Goal: Transaction & Acquisition: Purchase product/service

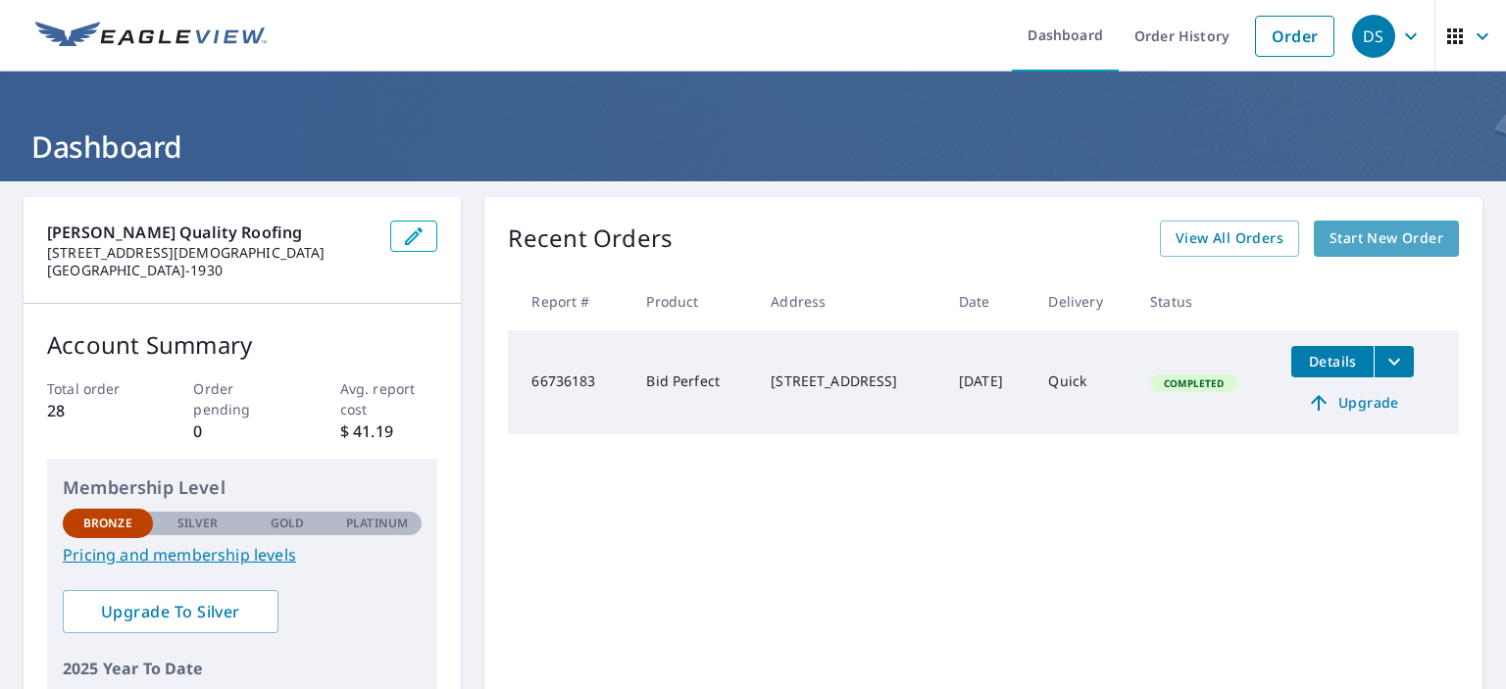
click at [1355, 234] on span "Start New Order" at bounding box center [1386, 238] width 114 height 25
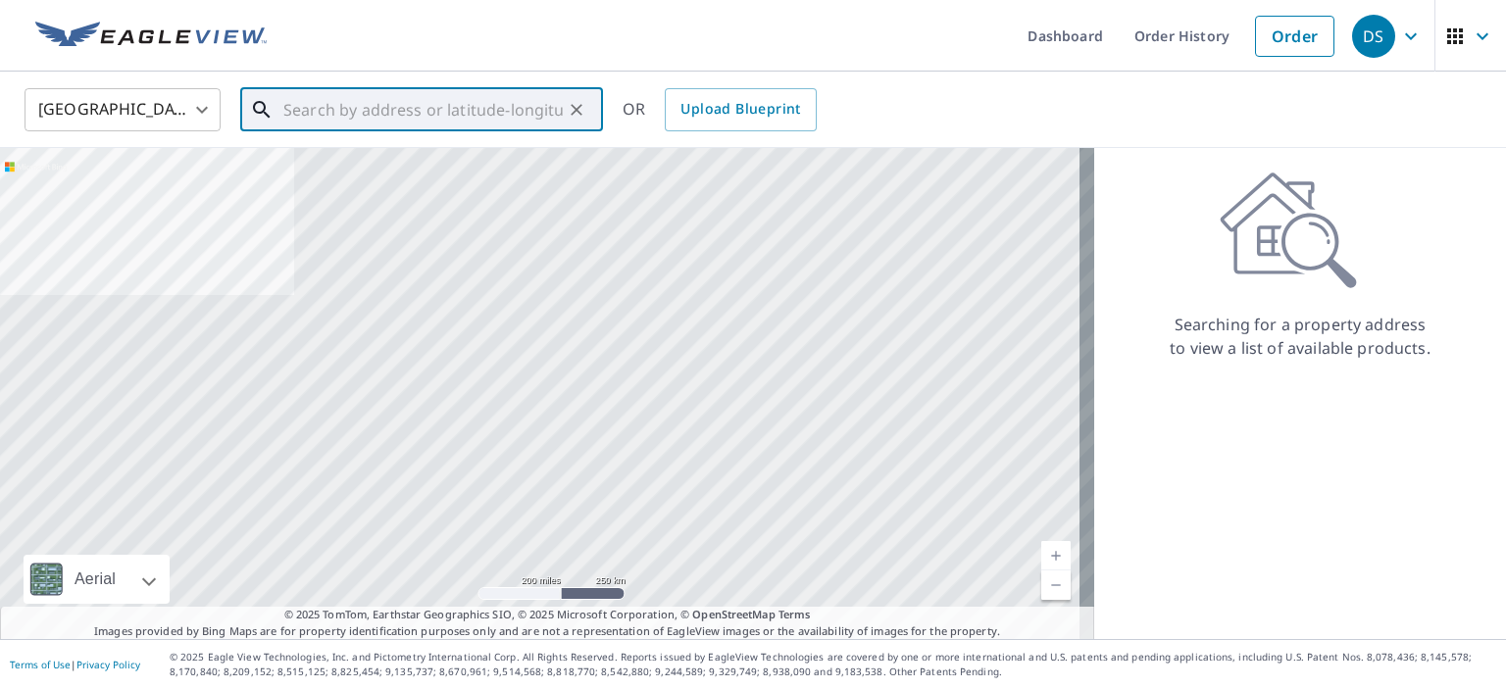
click at [310, 112] on input "text" at bounding box center [422, 109] width 279 height 55
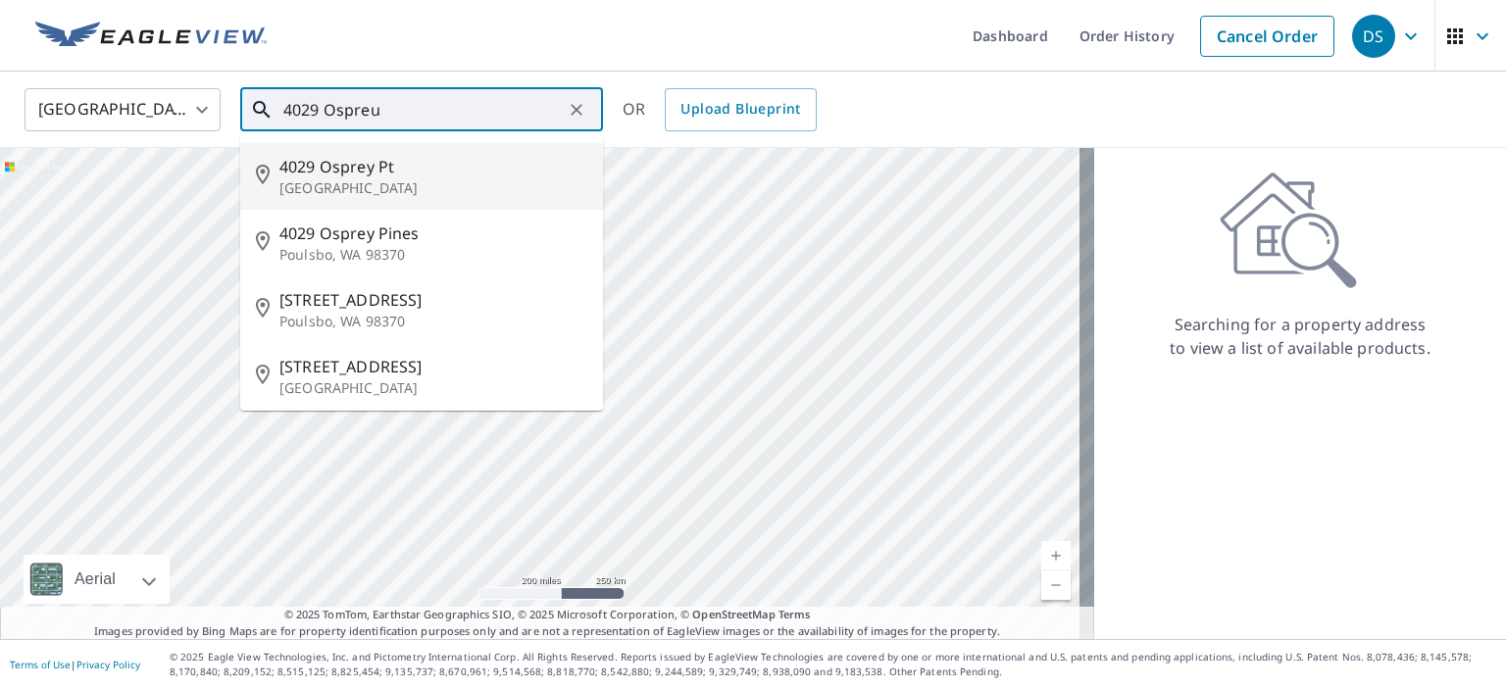
click at [335, 181] on p "[GEOGRAPHIC_DATA]" at bounding box center [433, 188] width 308 height 20
type input "[STREET_ADDRESS]"
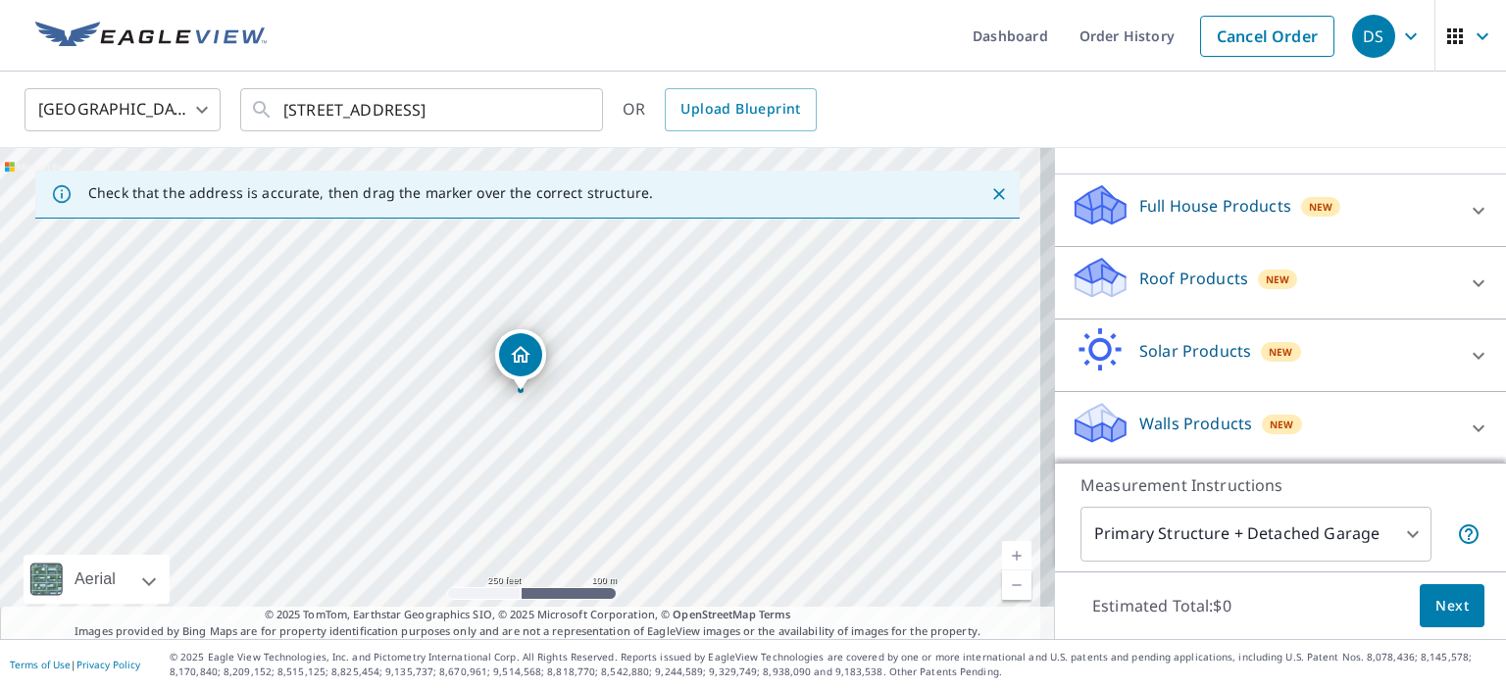
scroll to position [176, 0]
click at [1159, 278] on p "Roof Products" at bounding box center [1193, 279] width 109 height 24
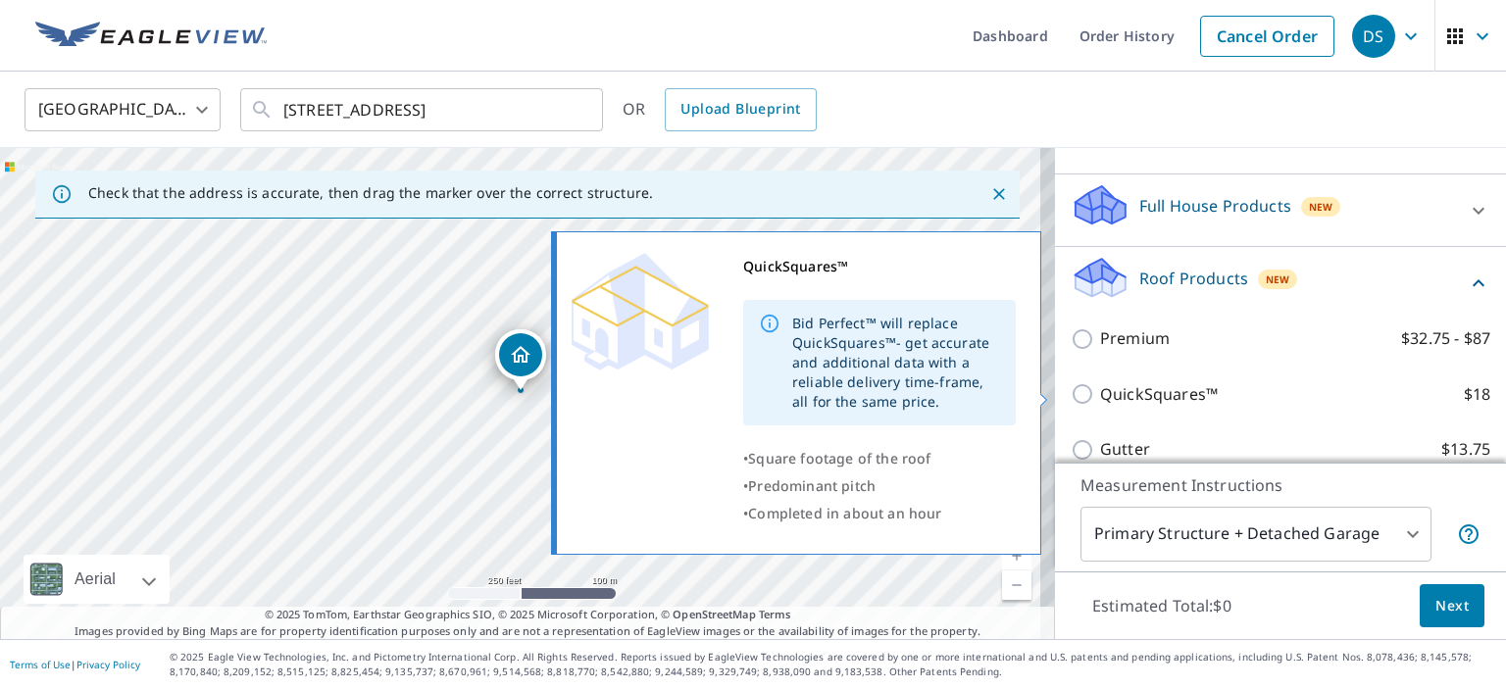
click at [1126, 389] on p "QuickSquares™" at bounding box center [1159, 394] width 118 height 25
click at [1100, 389] on input "QuickSquares™ $18" at bounding box center [1084, 394] width 29 height 24
checkbox input "true"
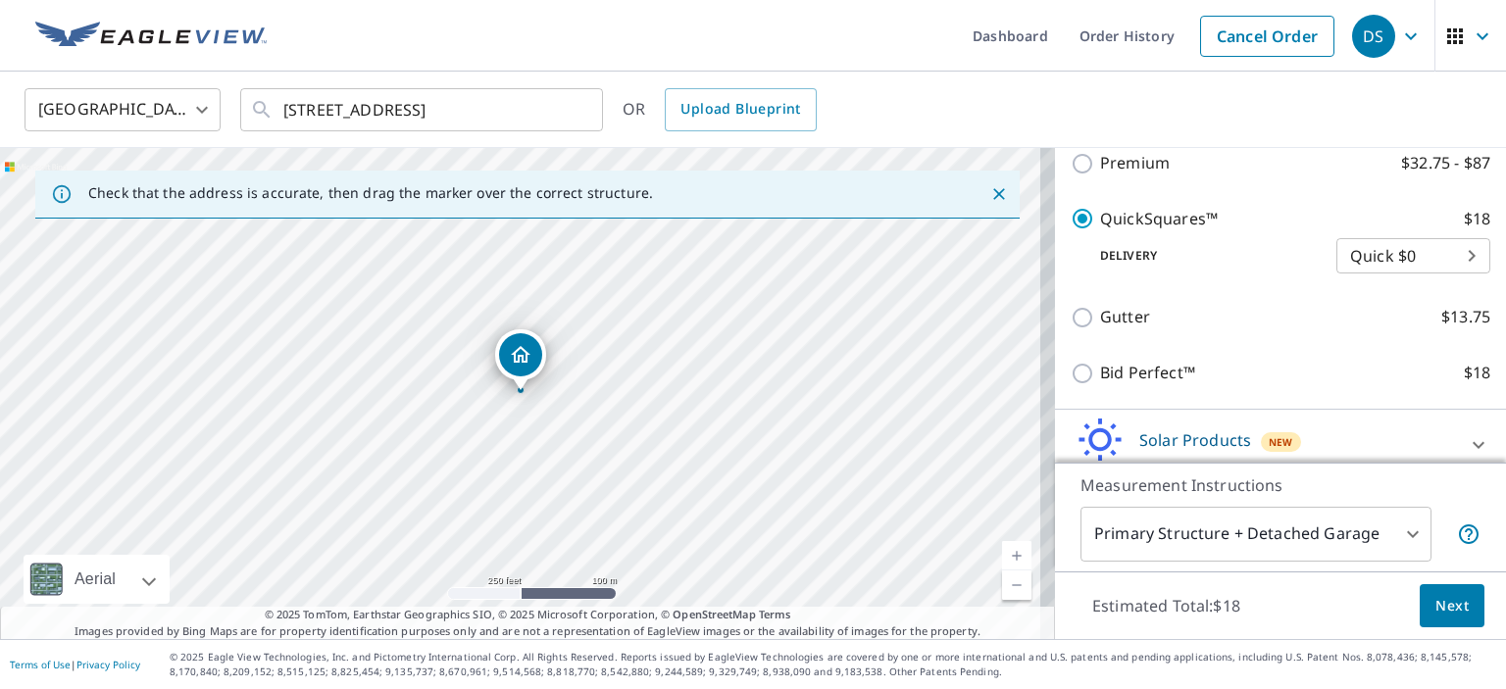
scroll to position [372, 0]
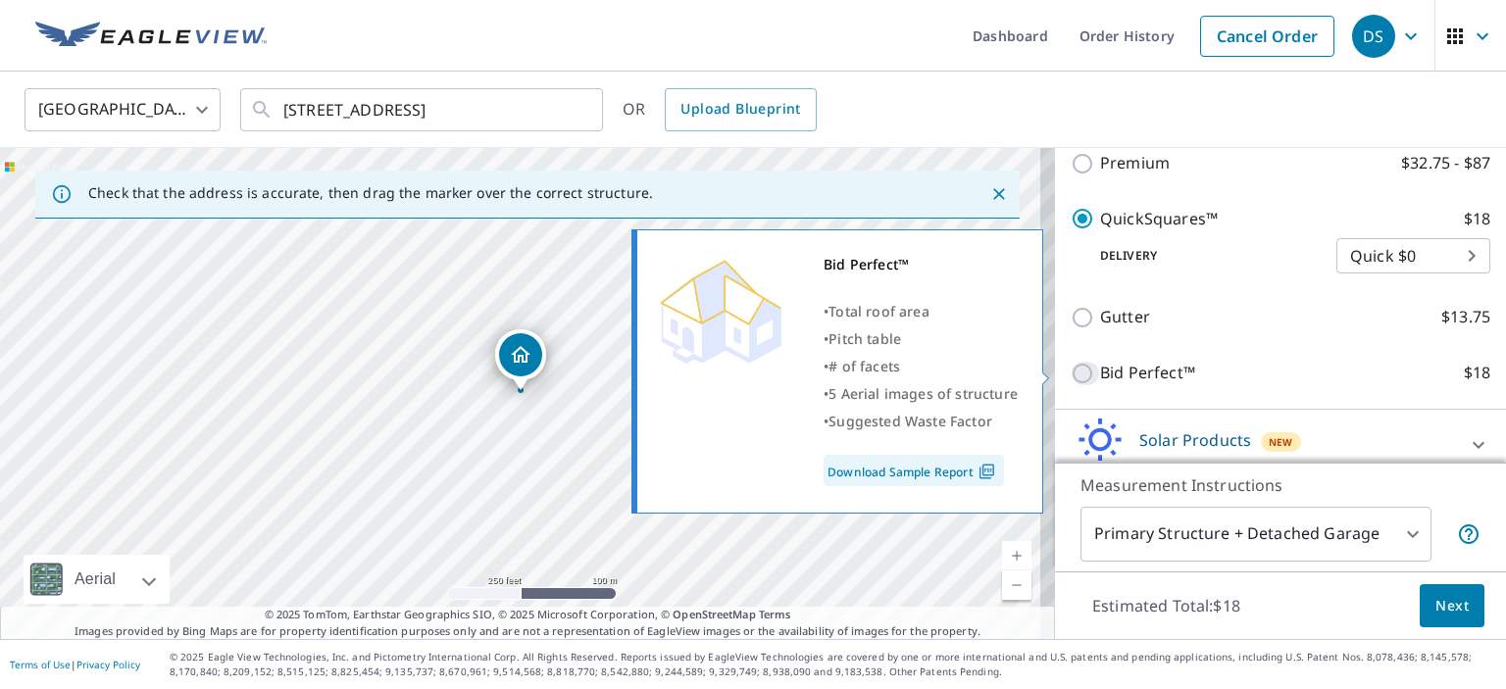
click at [1070, 365] on input "Bid Perfect™ $18" at bounding box center [1084, 374] width 29 height 24
checkbox input "true"
checkbox input "false"
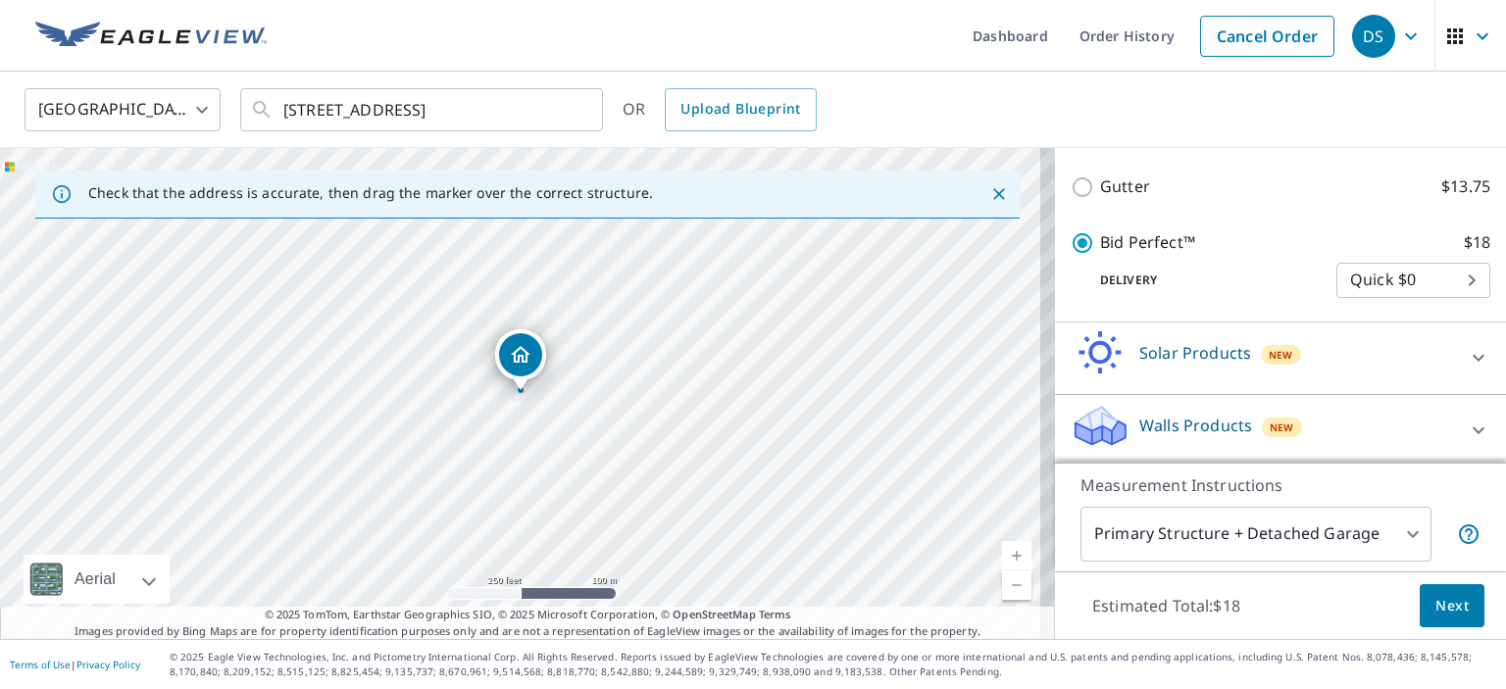
scroll to position [462, 0]
click at [1435, 609] on span "Next" at bounding box center [1451, 606] width 33 height 25
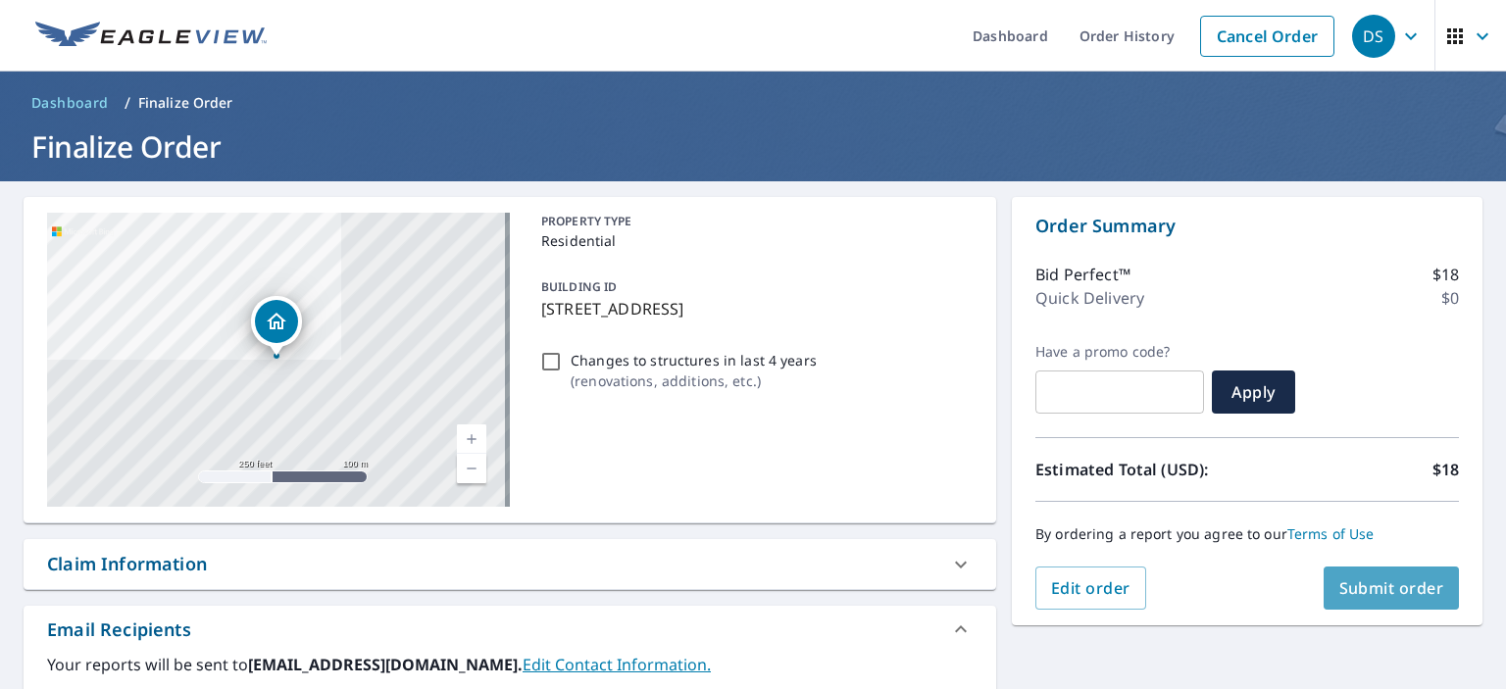
click at [1364, 586] on span "Submit order" at bounding box center [1391, 588] width 105 height 22
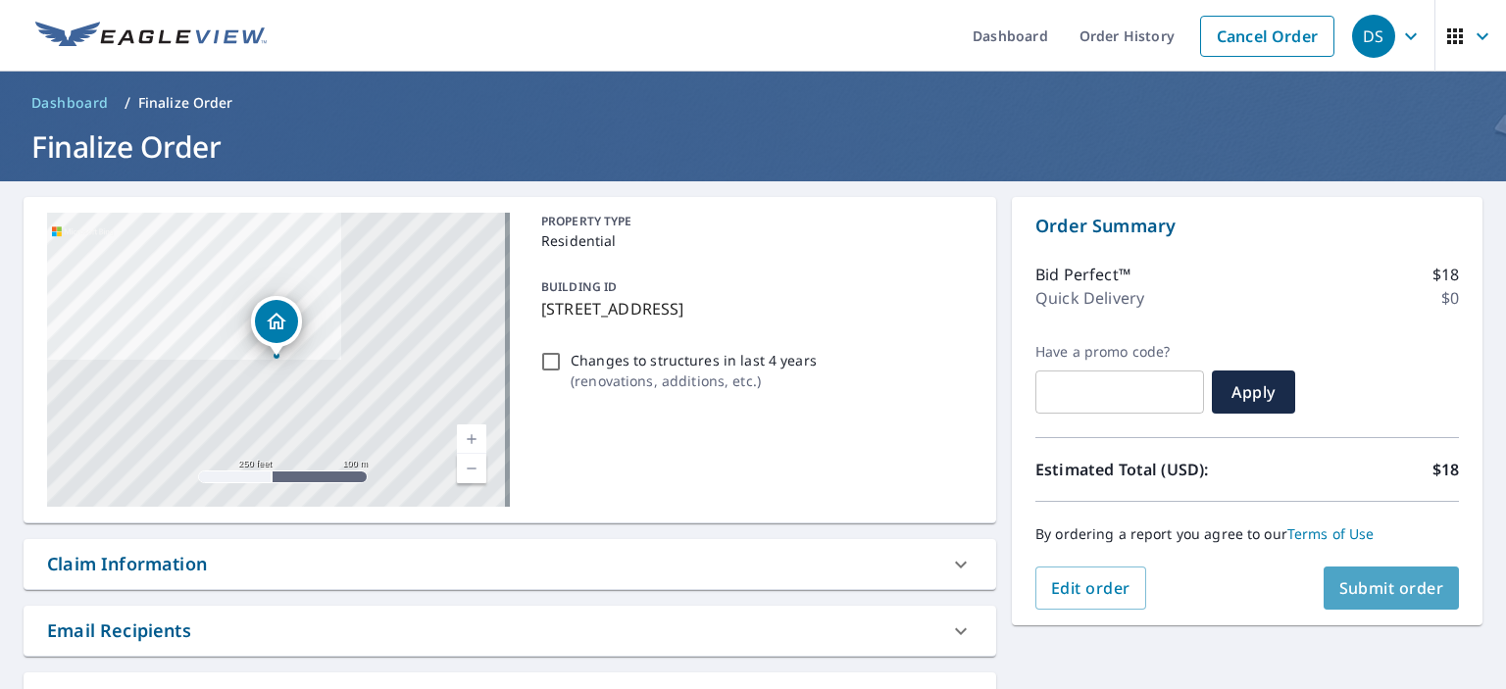
click at [1364, 585] on span "Submit order" at bounding box center [1391, 588] width 105 height 22
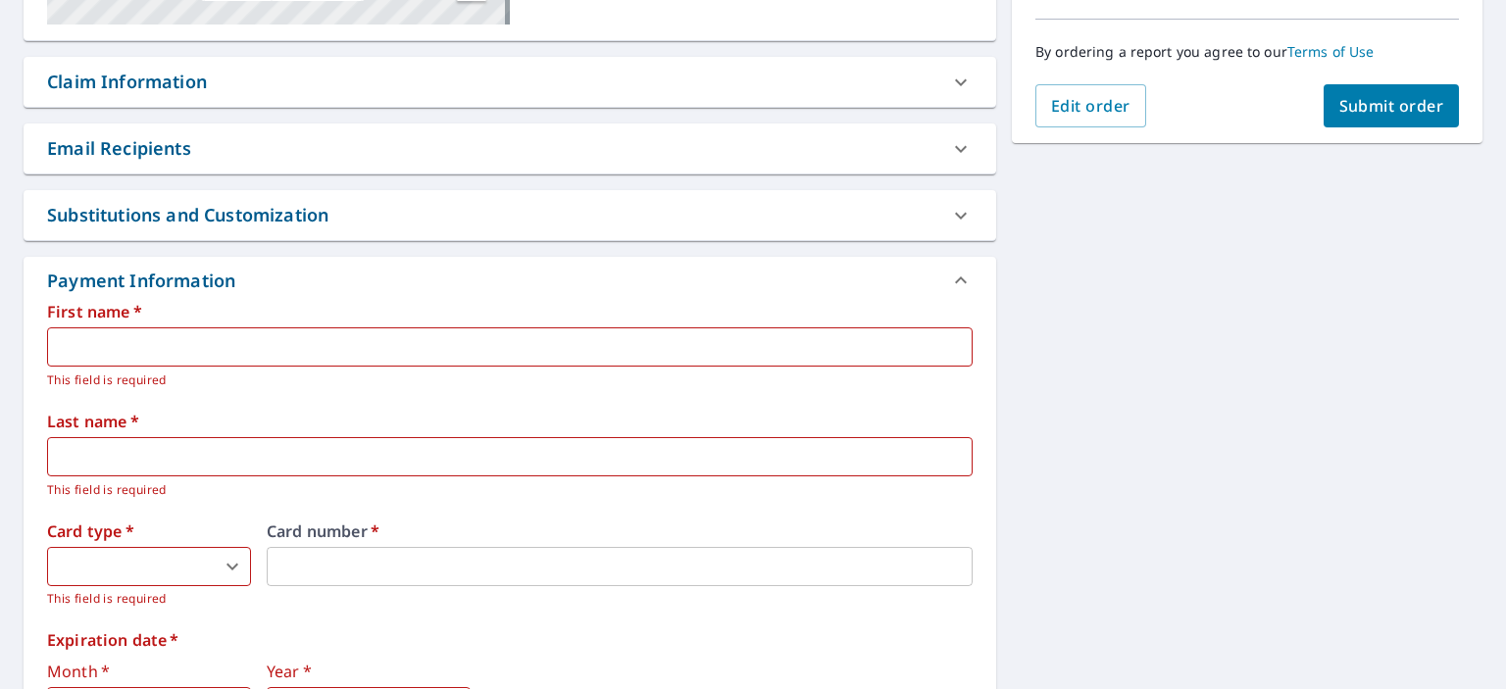
scroll to position [490, 0]
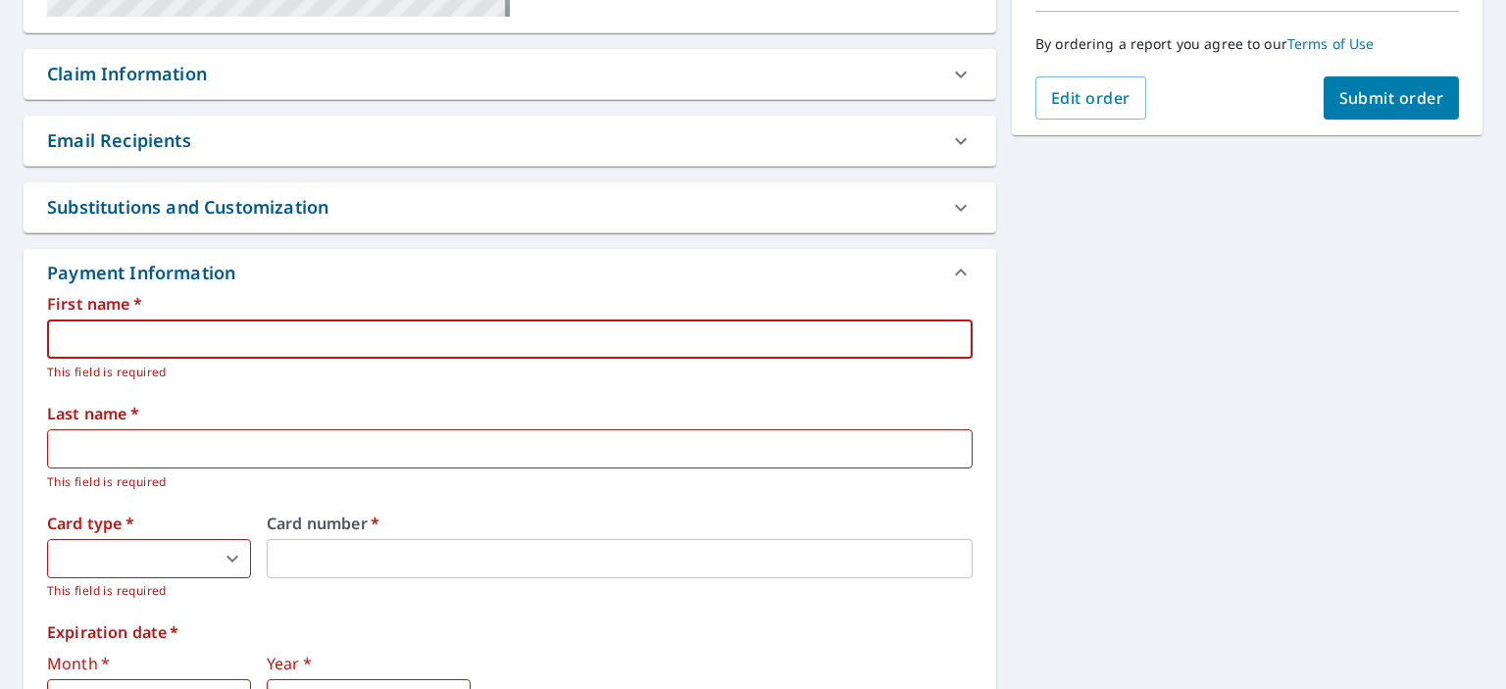
click at [100, 347] on input "text" at bounding box center [509, 339] width 925 height 39
type input "[PERSON_NAME]"
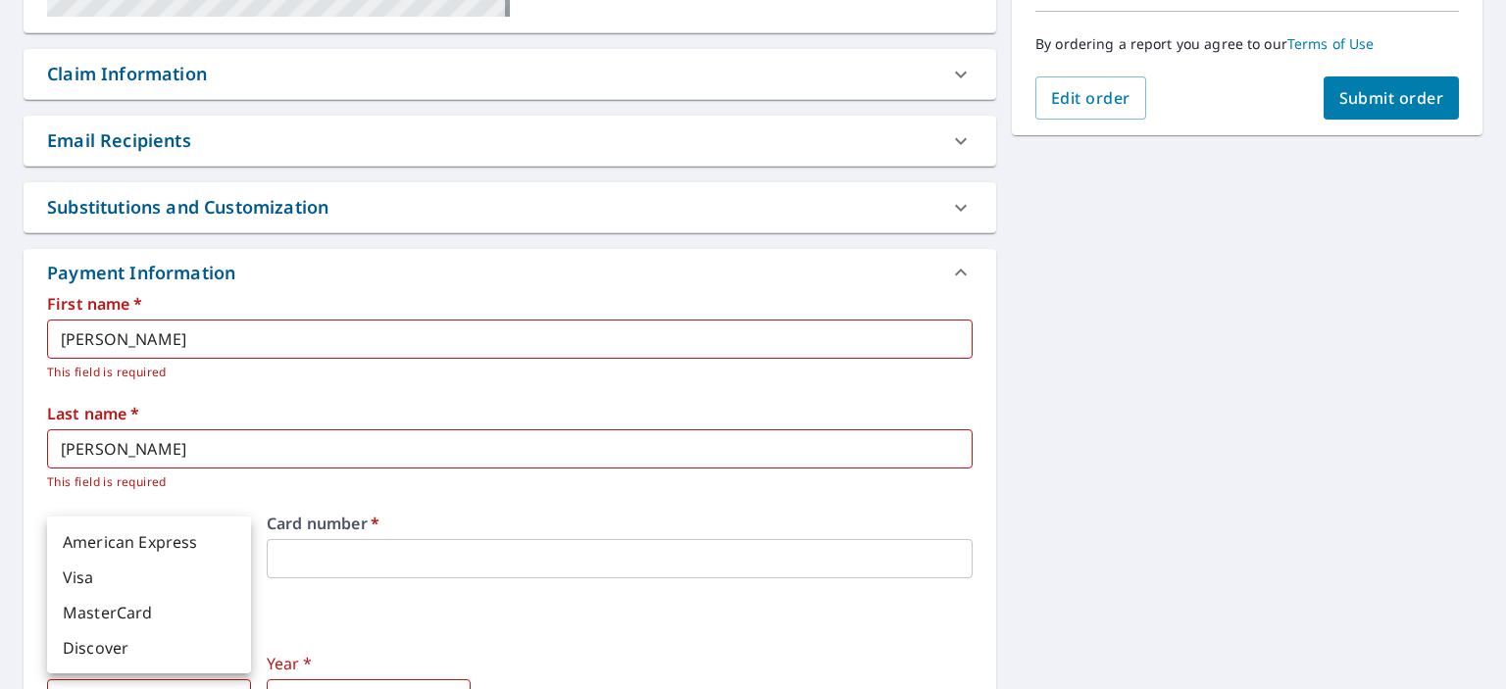
click at [62, 550] on body "DS DS Dashboard Order History Cancel Order DS Dashboard / Finalize Order Finali…" at bounding box center [753, 344] width 1506 height 689
click at [92, 575] on li "Visa" at bounding box center [149, 577] width 204 height 35
type input "2"
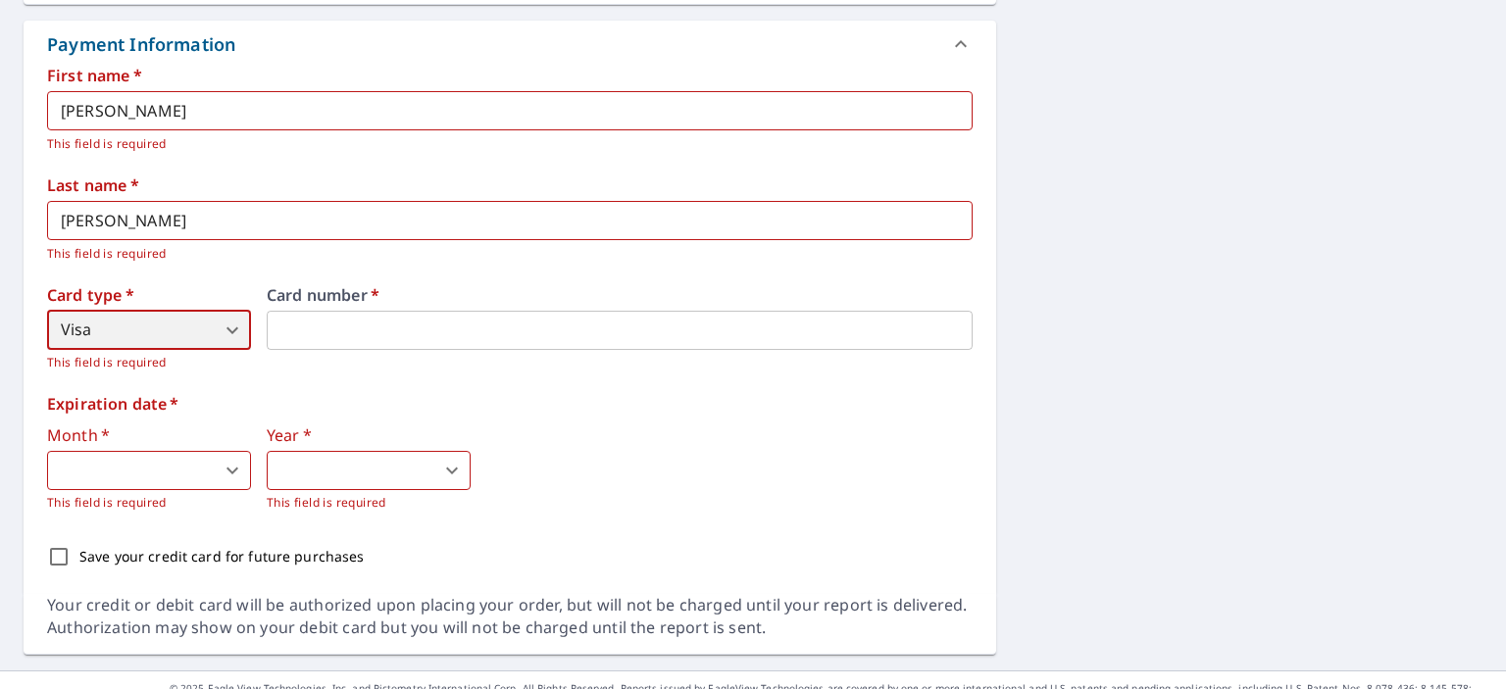
scroll to position [749, 0]
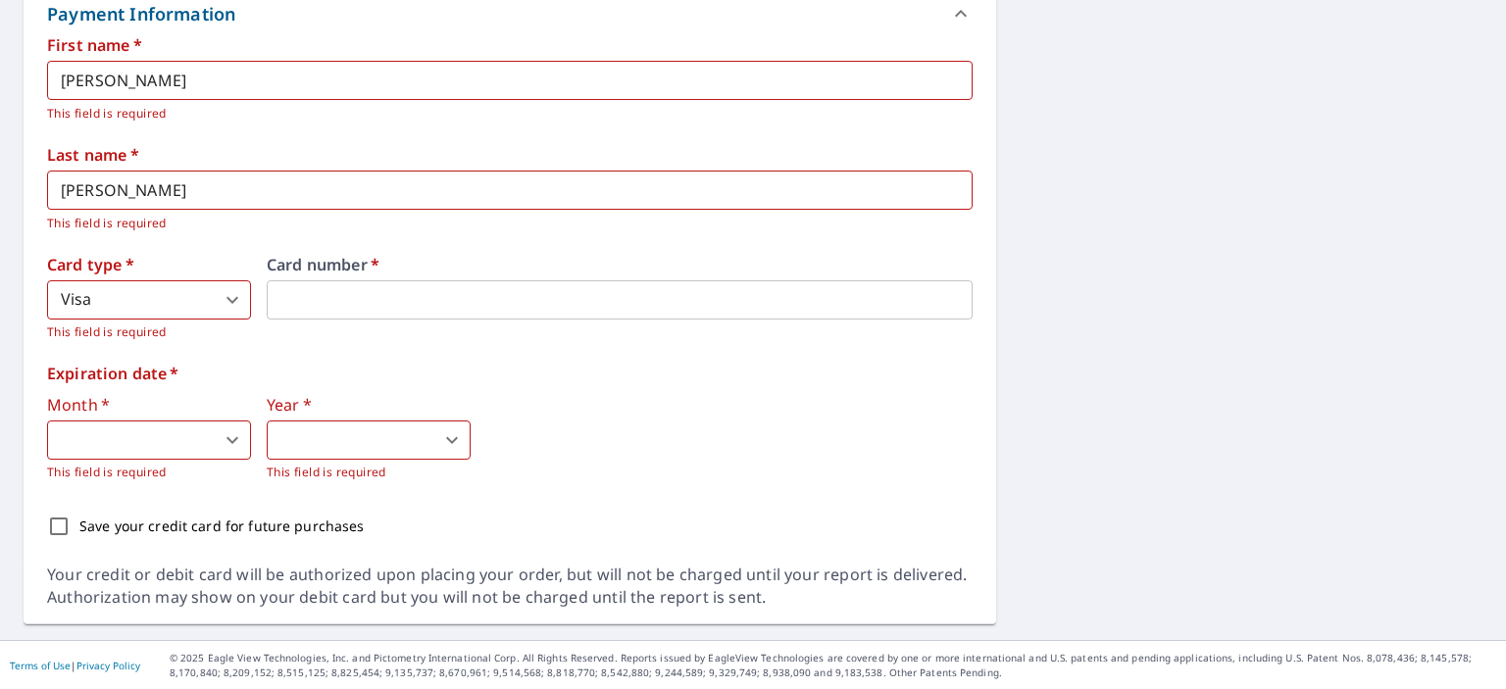
click at [111, 444] on body "DS DS Dashboard Order History Cancel Order DS Dashboard / Finalize Order Finali…" at bounding box center [753, 344] width 1506 height 689
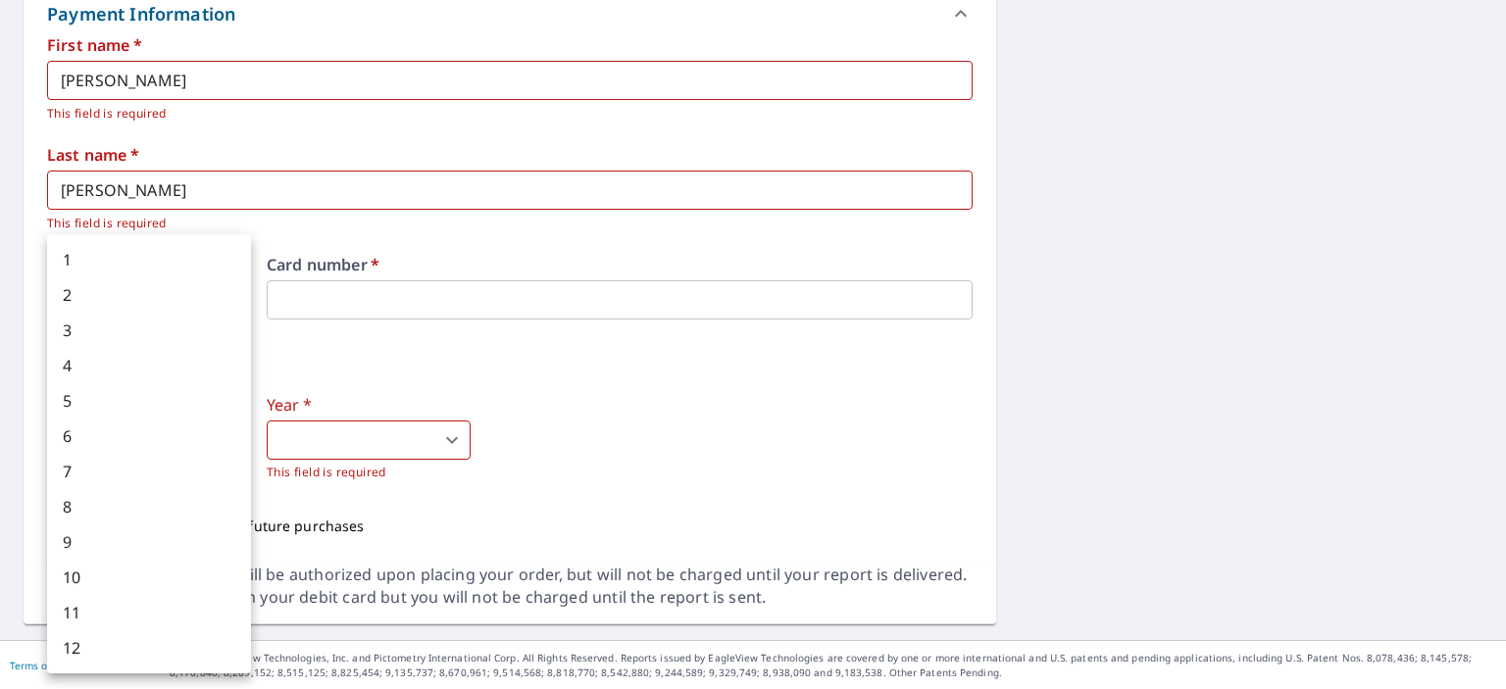
click at [83, 650] on li "12" at bounding box center [149, 647] width 204 height 35
type input "12"
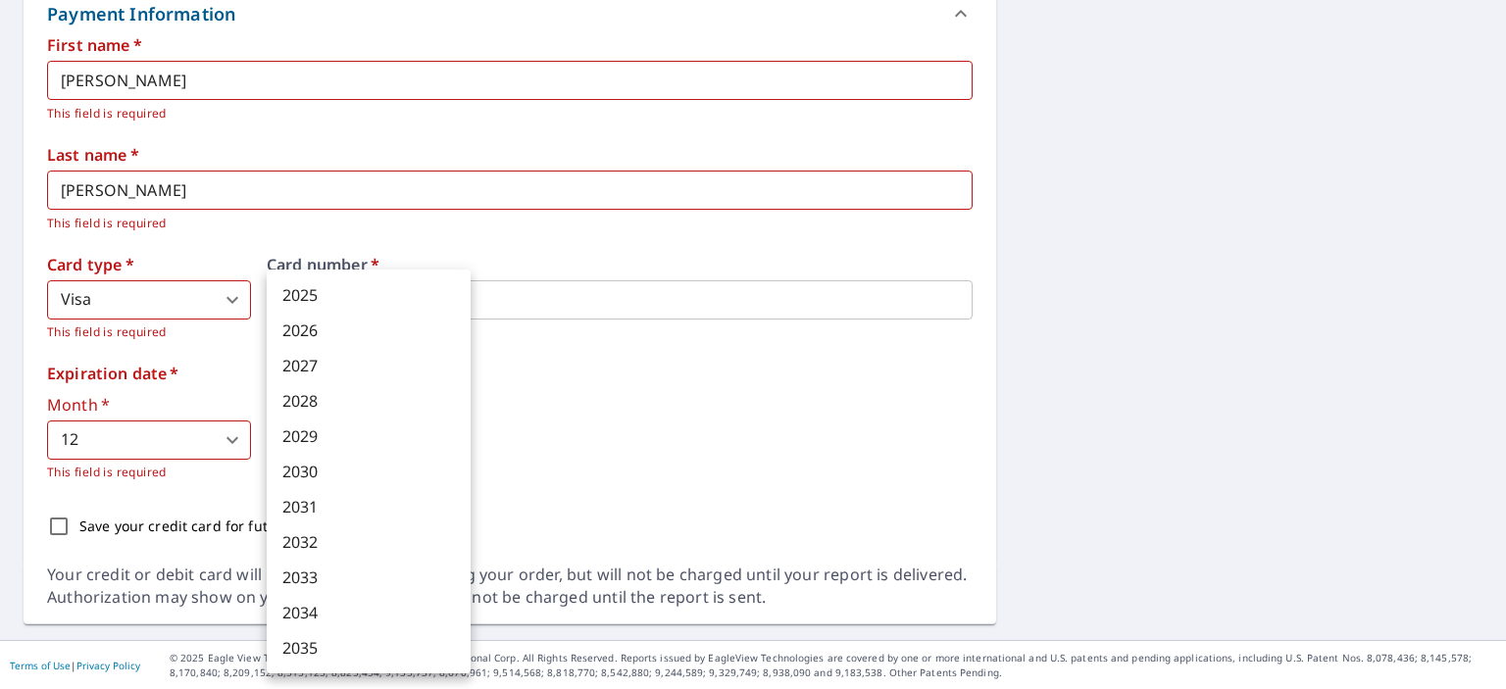
click at [455, 441] on body "DS DS Dashboard Order History Cancel Order DS Dashboard / Finalize Order Finali…" at bounding box center [753, 344] width 1506 height 689
click at [340, 369] on li "2027" at bounding box center [369, 365] width 204 height 35
type input "2027"
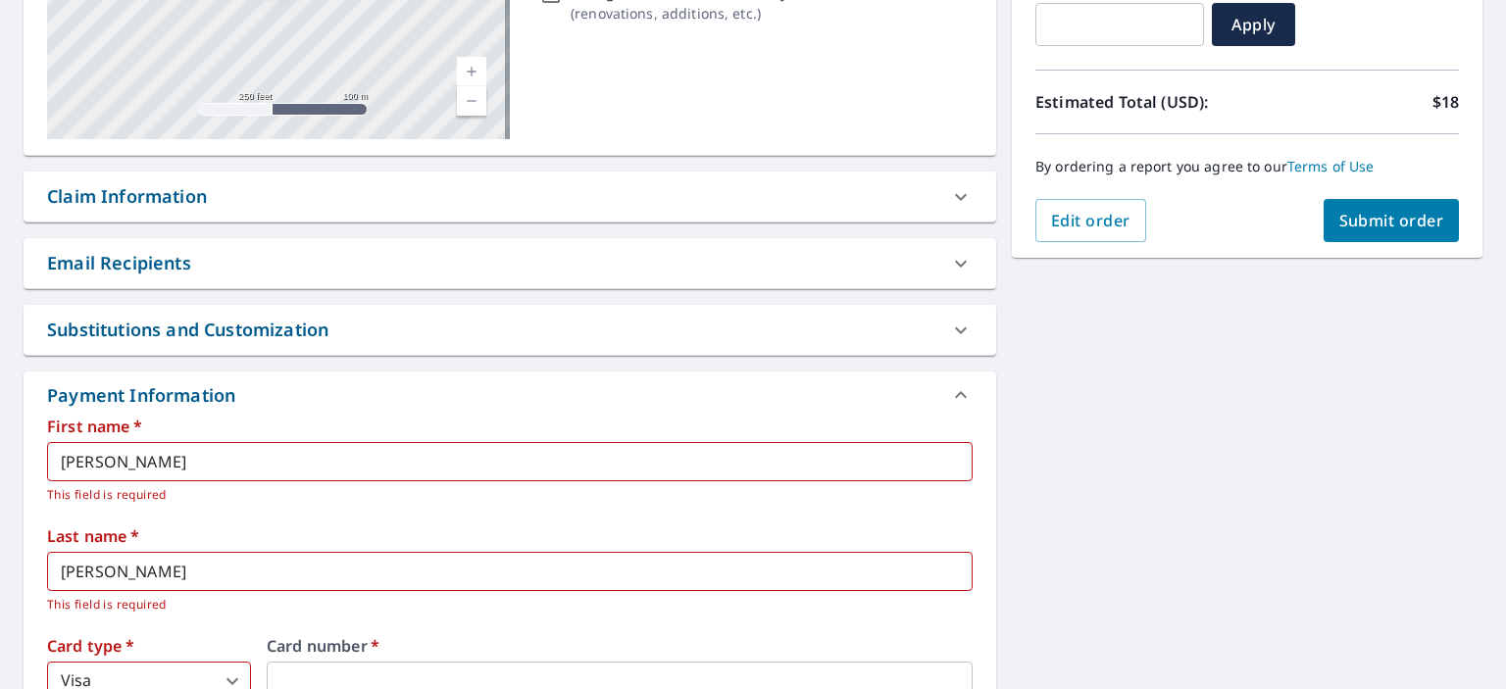
scroll to position [357, 0]
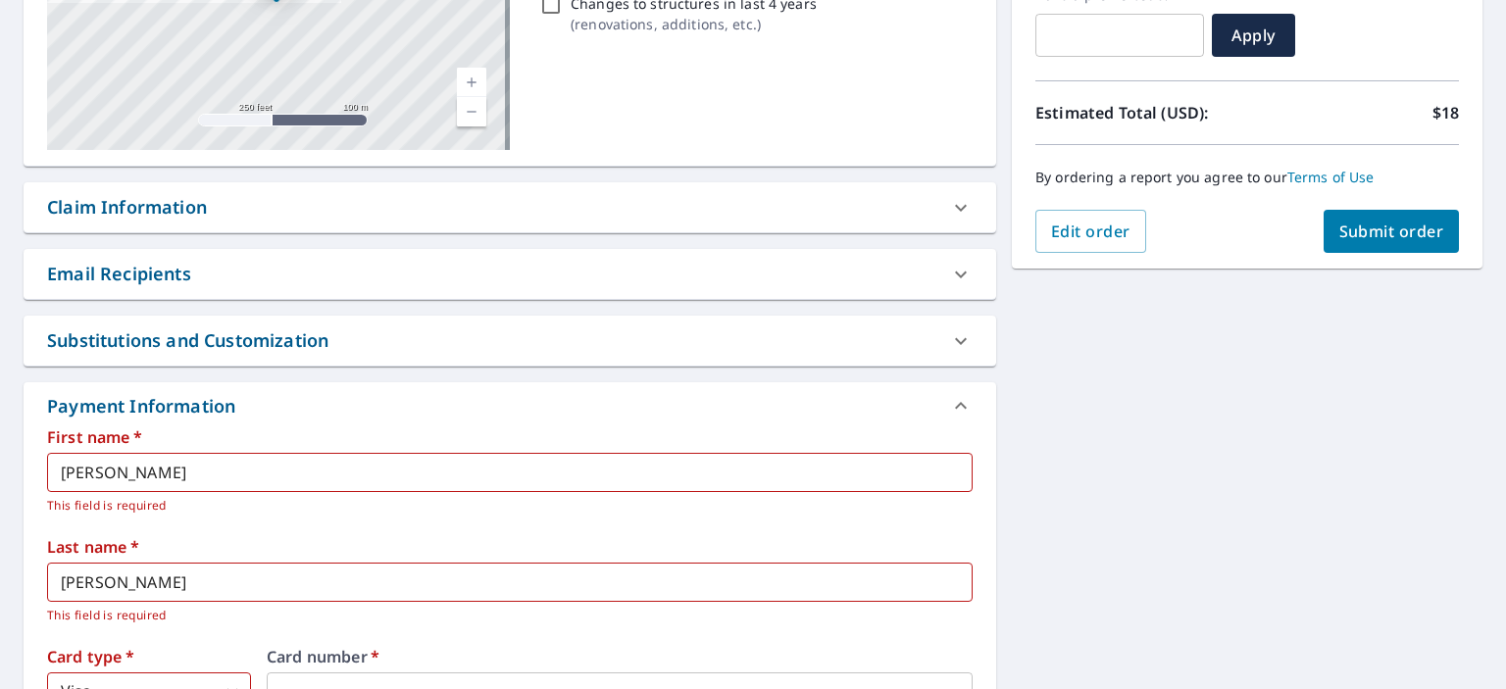
click at [956, 273] on icon at bounding box center [961, 275] width 24 height 24
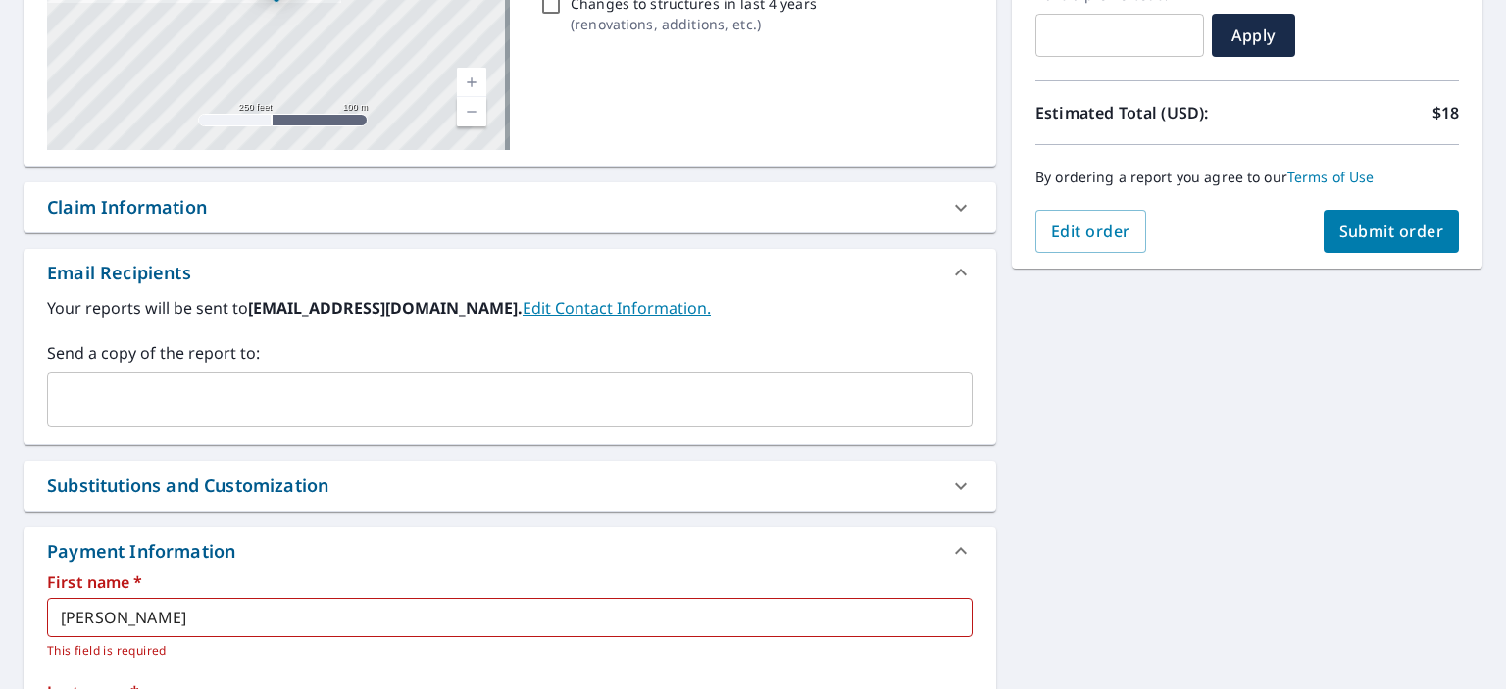
click at [1090, 408] on div "[STREET_ADDRESS] Aerial Road A standard road map Aerial A detailed look from ab…" at bounding box center [753, 501] width 1506 height 1353
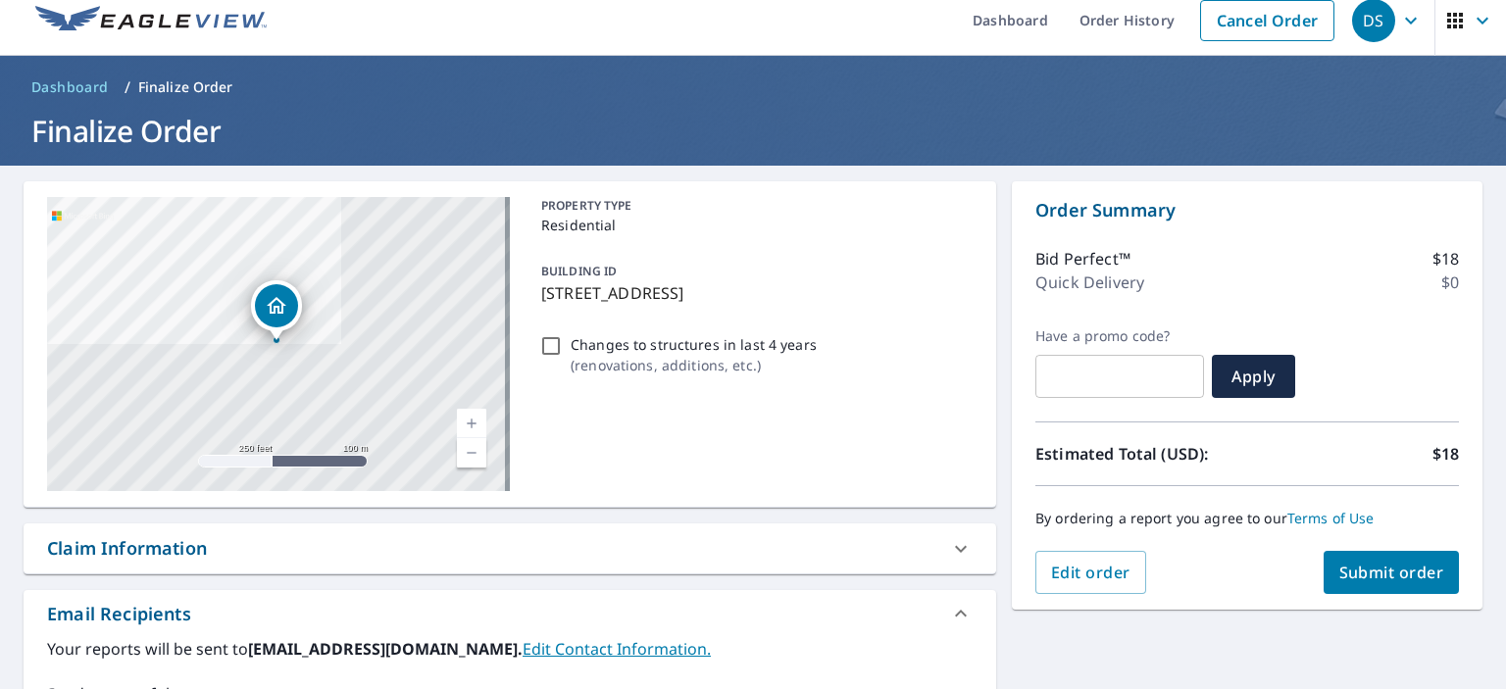
scroll to position [12, 0]
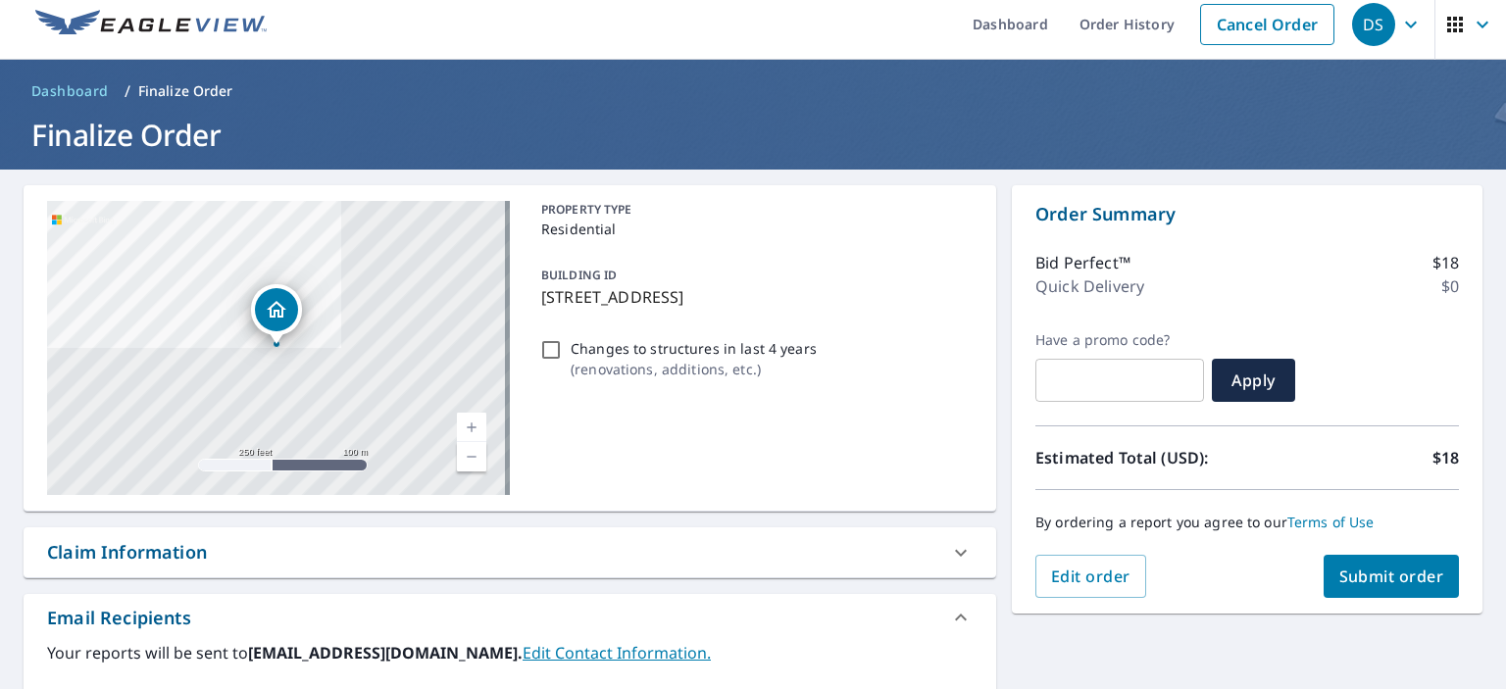
click at [1368, 571] on span "Submit order" at bounding box center [1391, 577] width 105 height 22
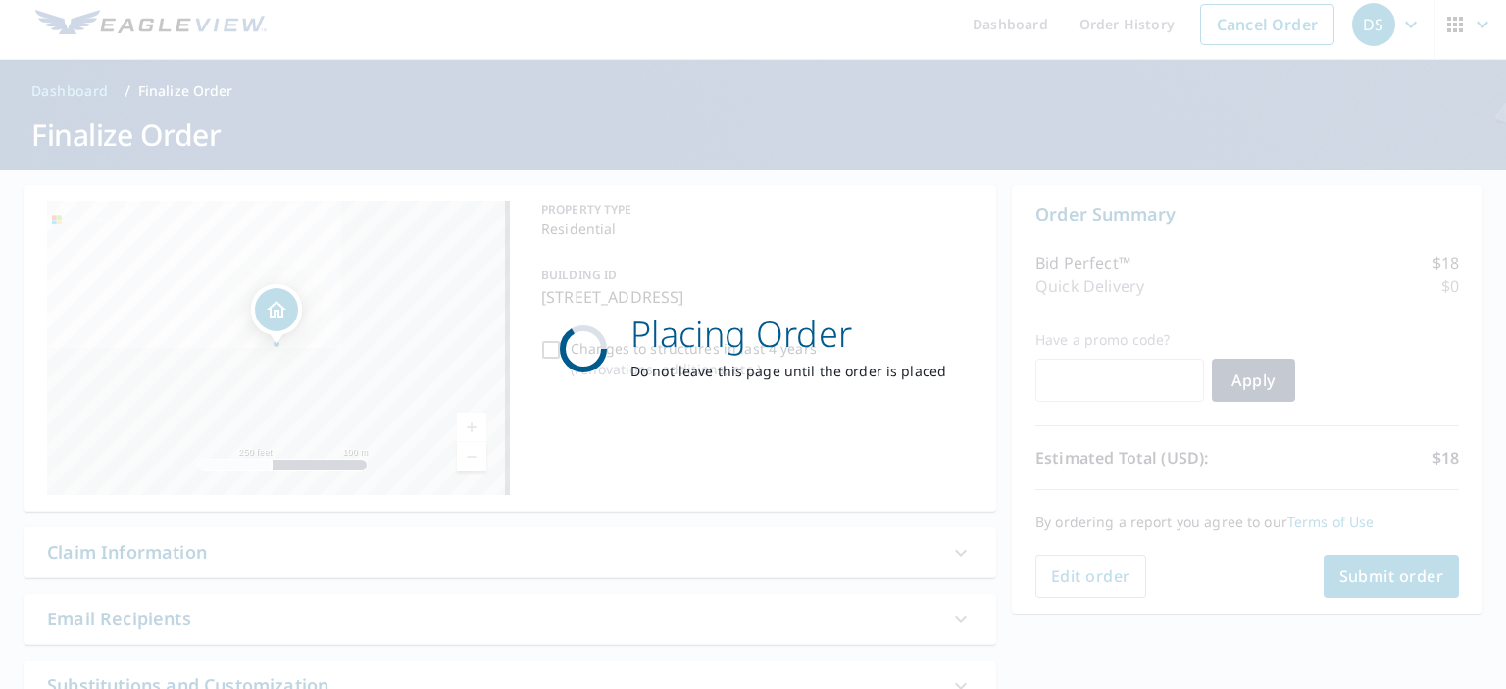
scroll to position [0, 0]
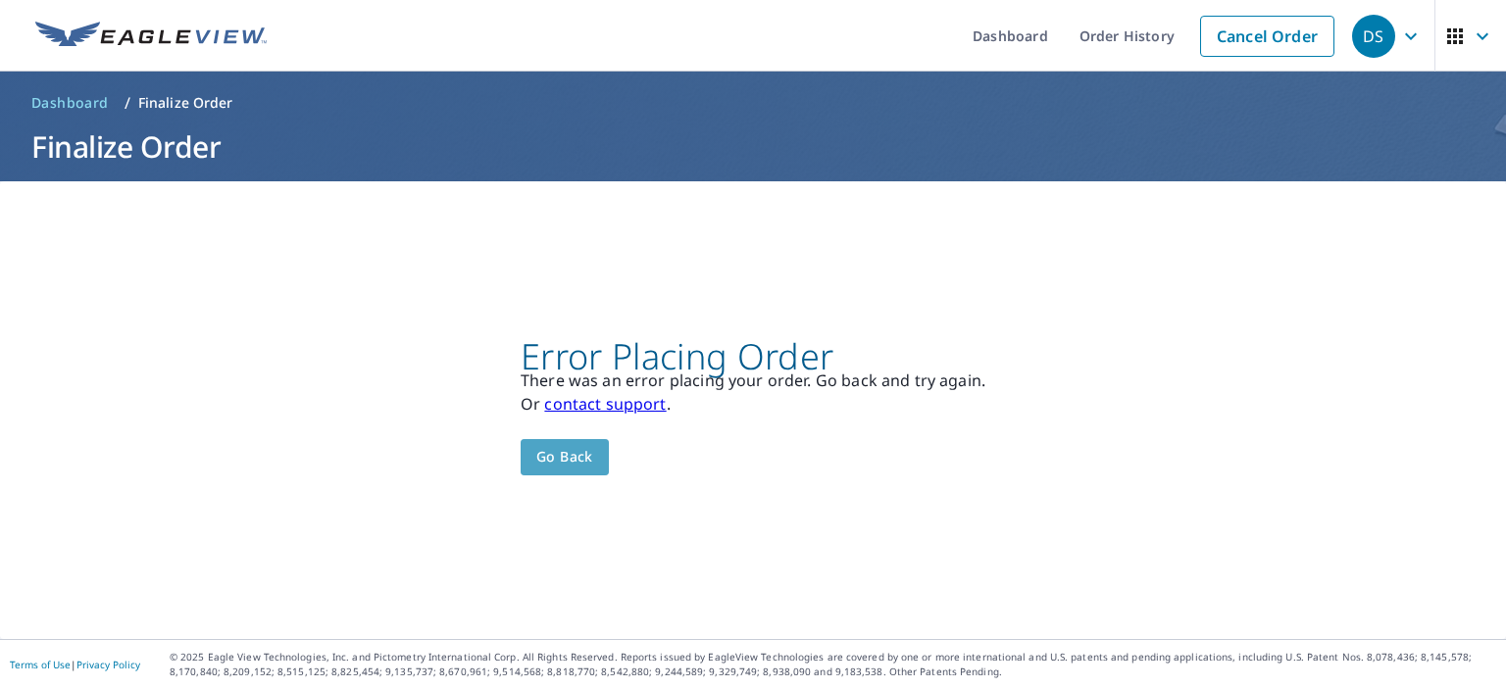
click at [547, 457] on span "Go back" at bounding box center [564, 457] width 57 height 25
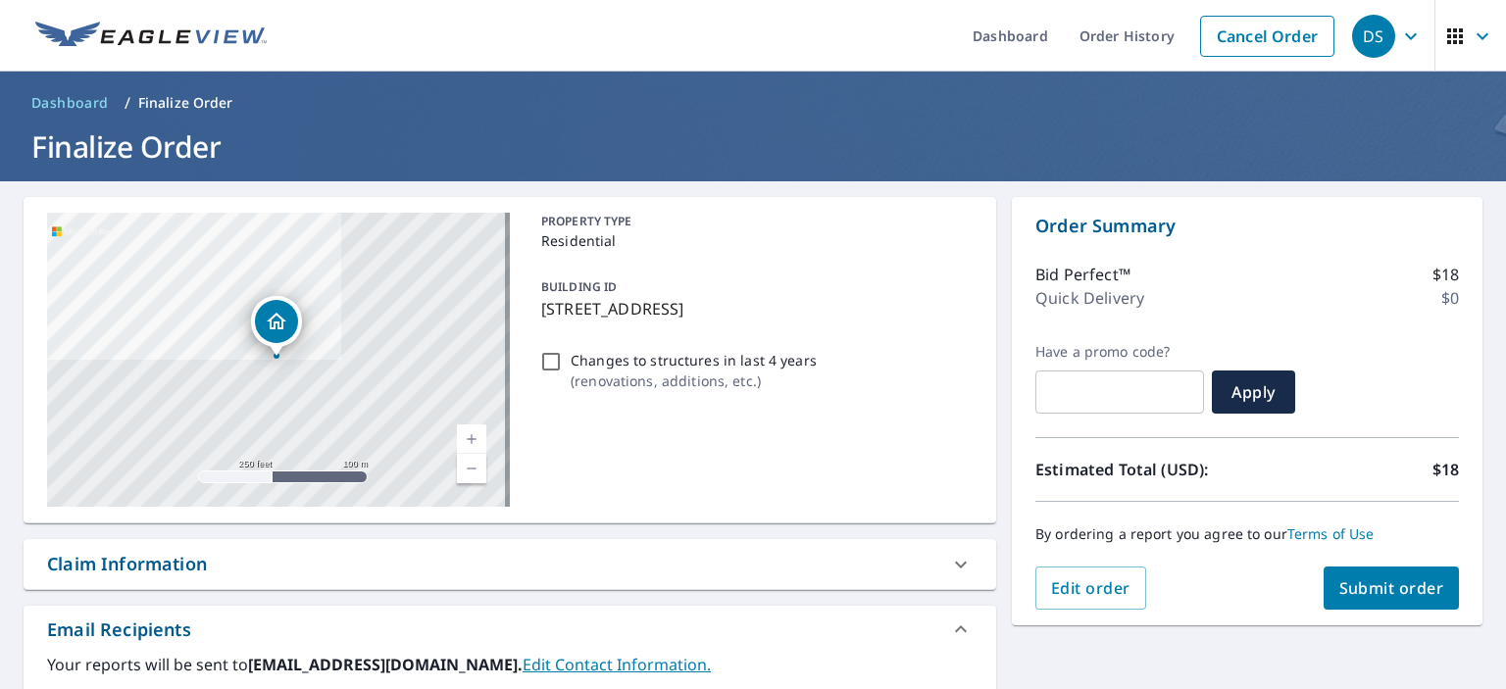
click at [285, 325] on icon "Dropped pin, building 1, Residential property, 4029 Osprey Pt Panama City, FL 3…" at bounding box center [277, 322] width 24 height 24
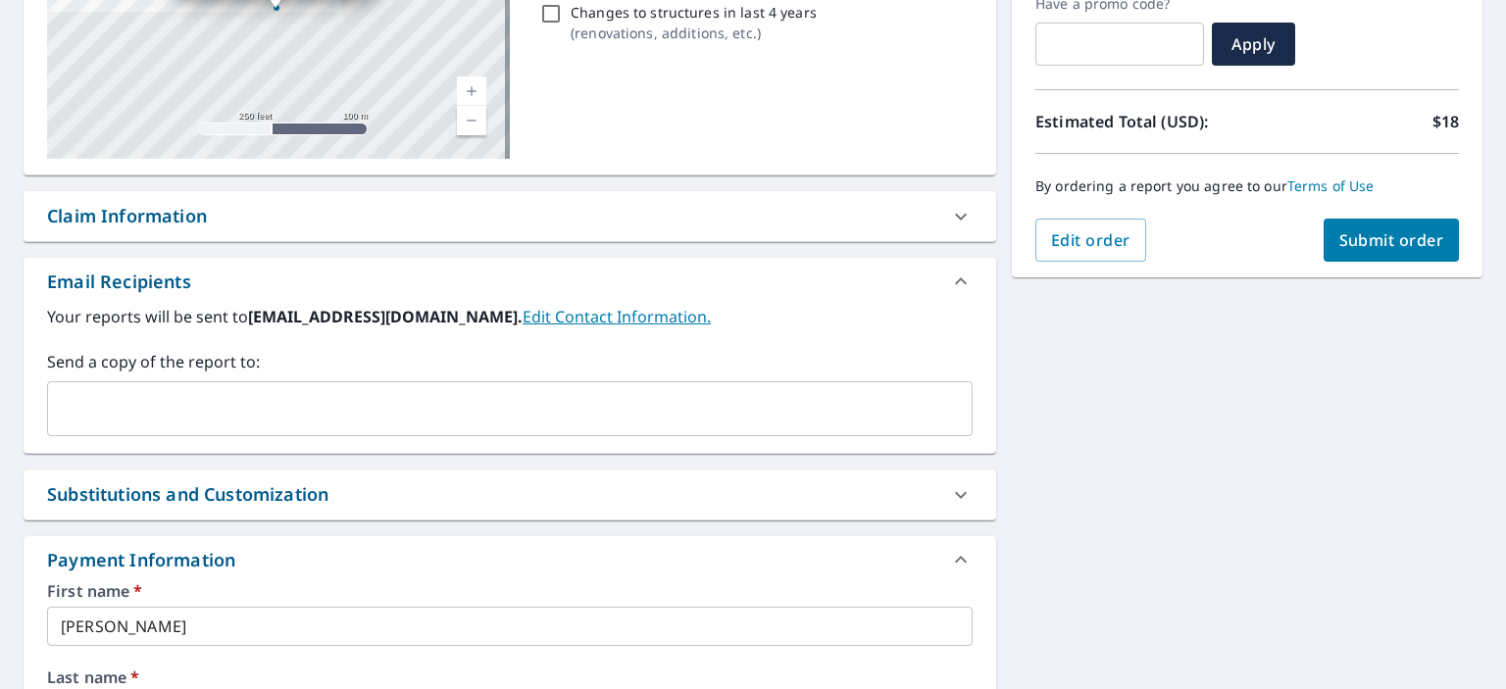
scroll to position [490, 0]
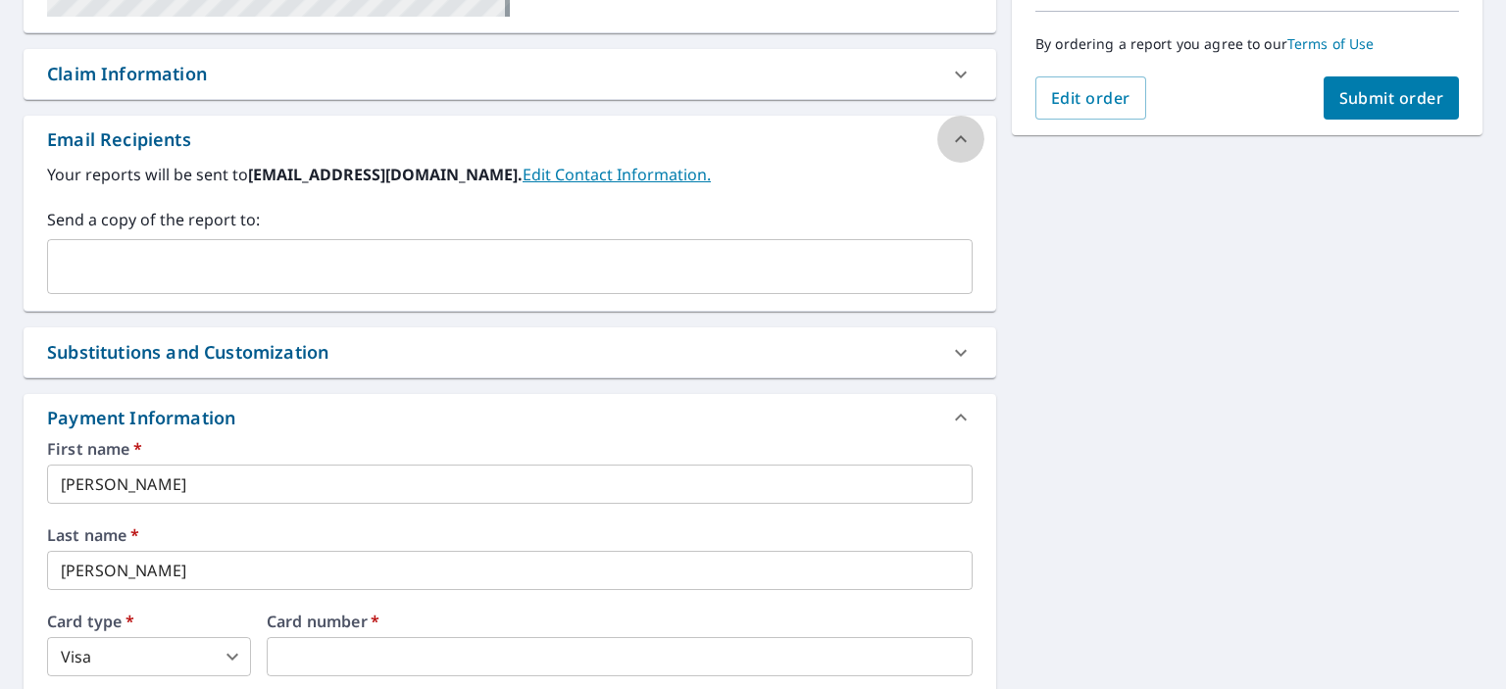
click at [949, 137] on icon at bounding box center [961, 139] width 24 height 24
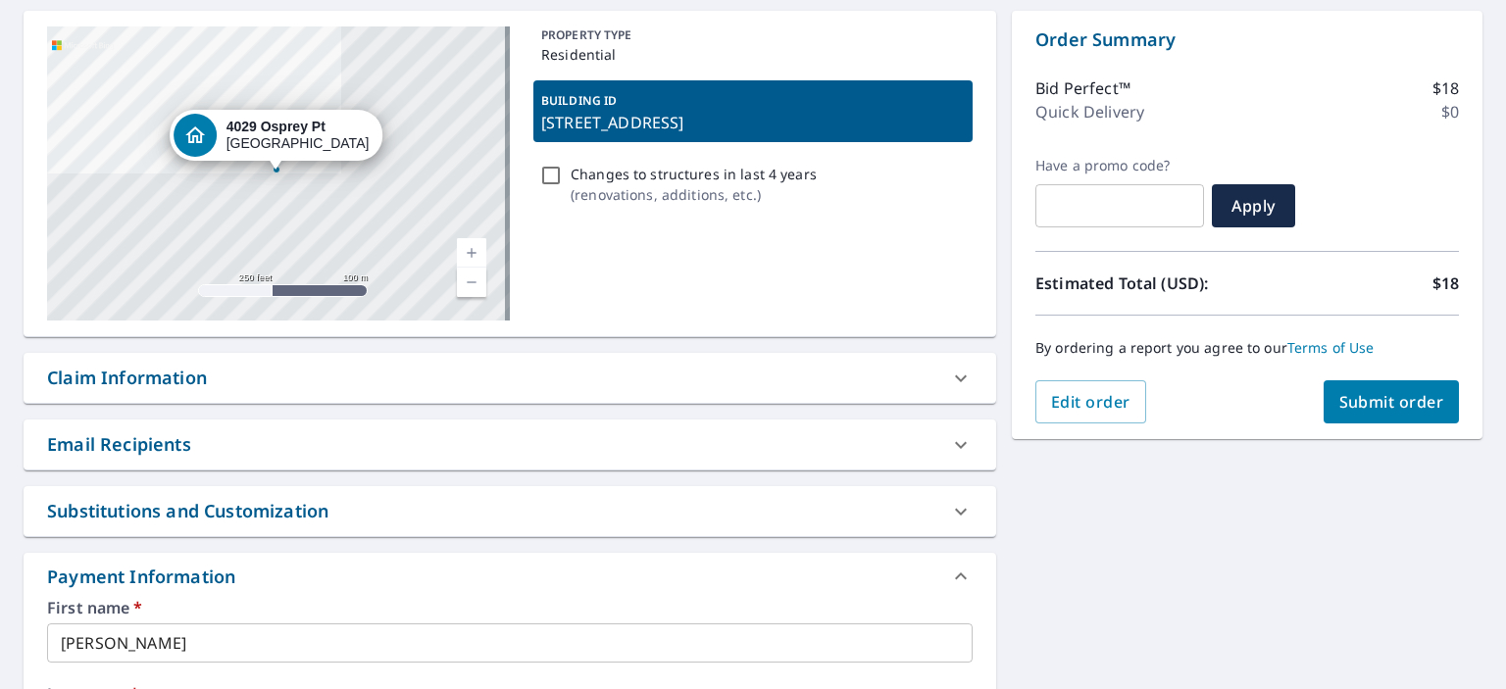
scroll to position [167, 0]
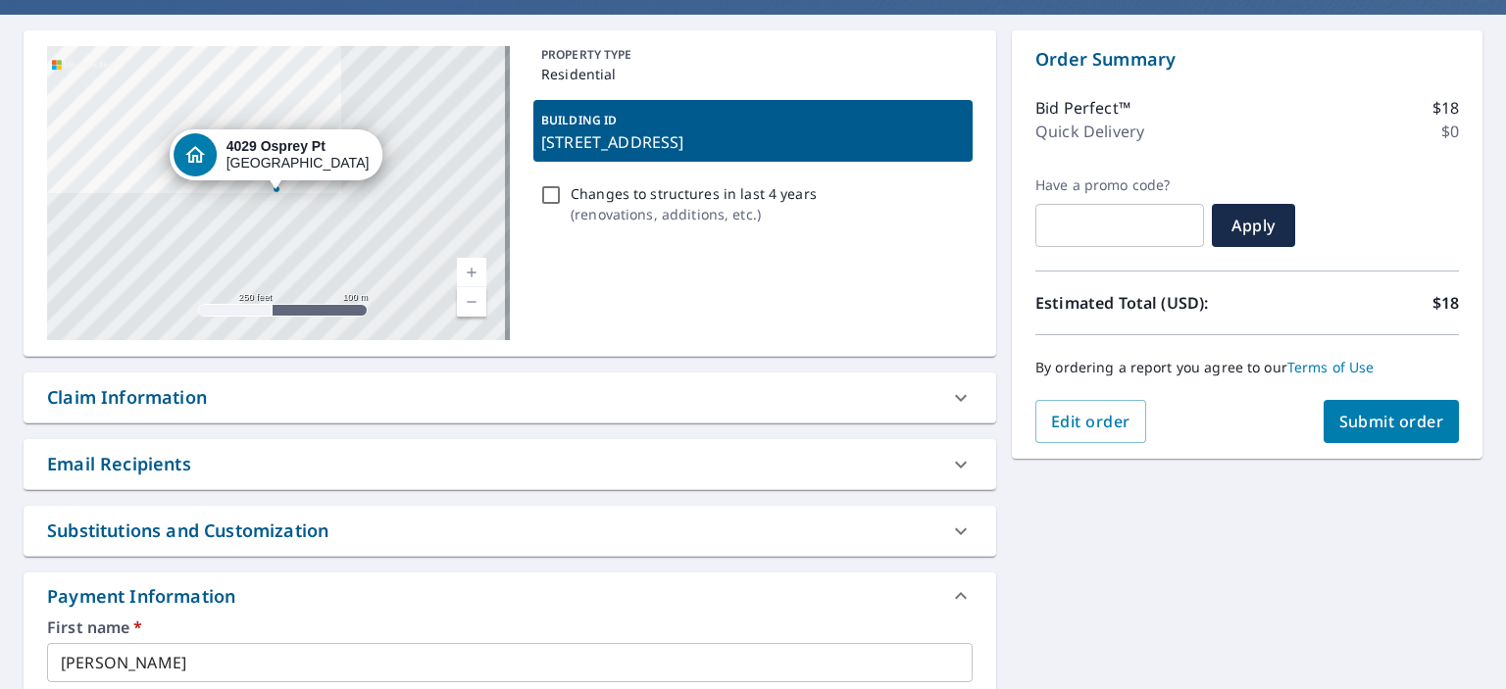
click at [1372, 426] on span "Submit order" at bounding box center [1391, 422] width 105 height 22
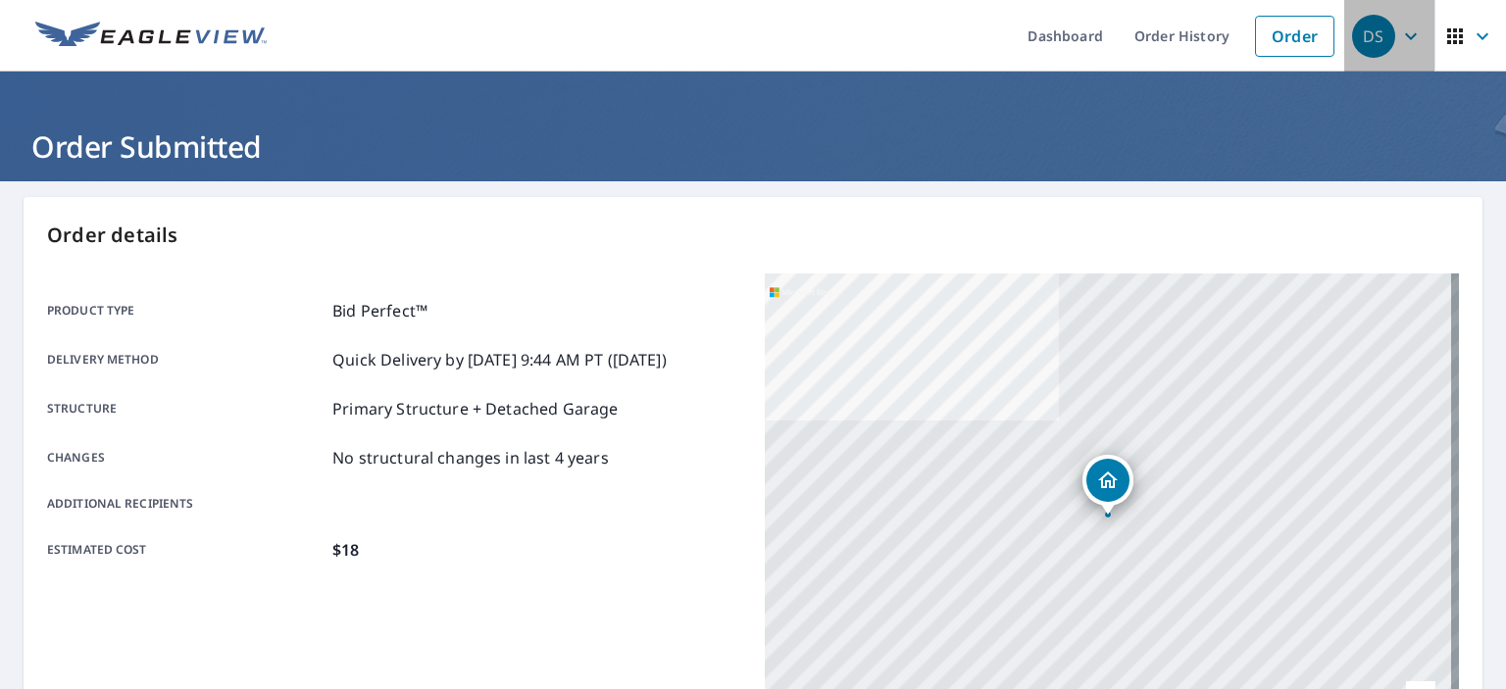
click at [1360, 39] on div "DS" at bounding box center [1373, 36] width 43 height 43
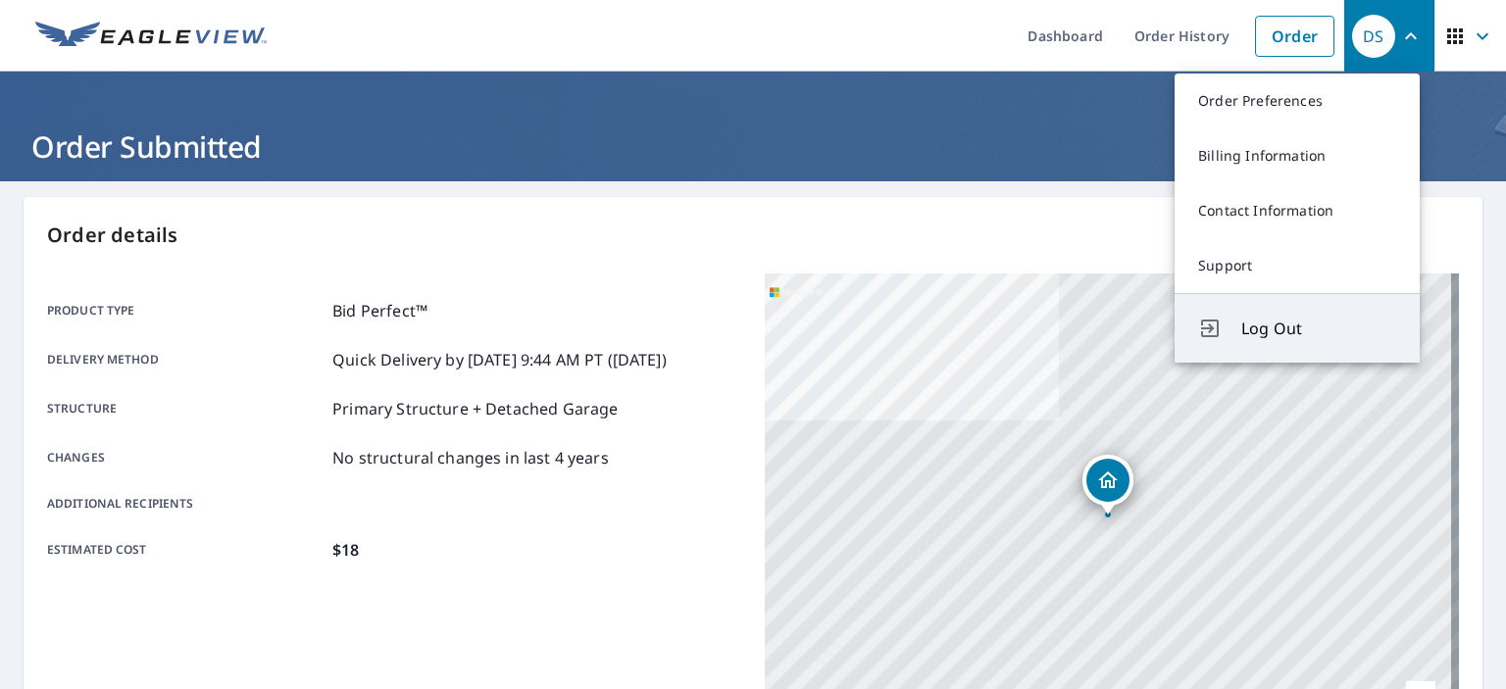
click at [1253, 326] on span "Log Out" at bounding box center [1318, 329] width 155 height 24
